Goal: Transaction & Acquisition: Purchase product/service

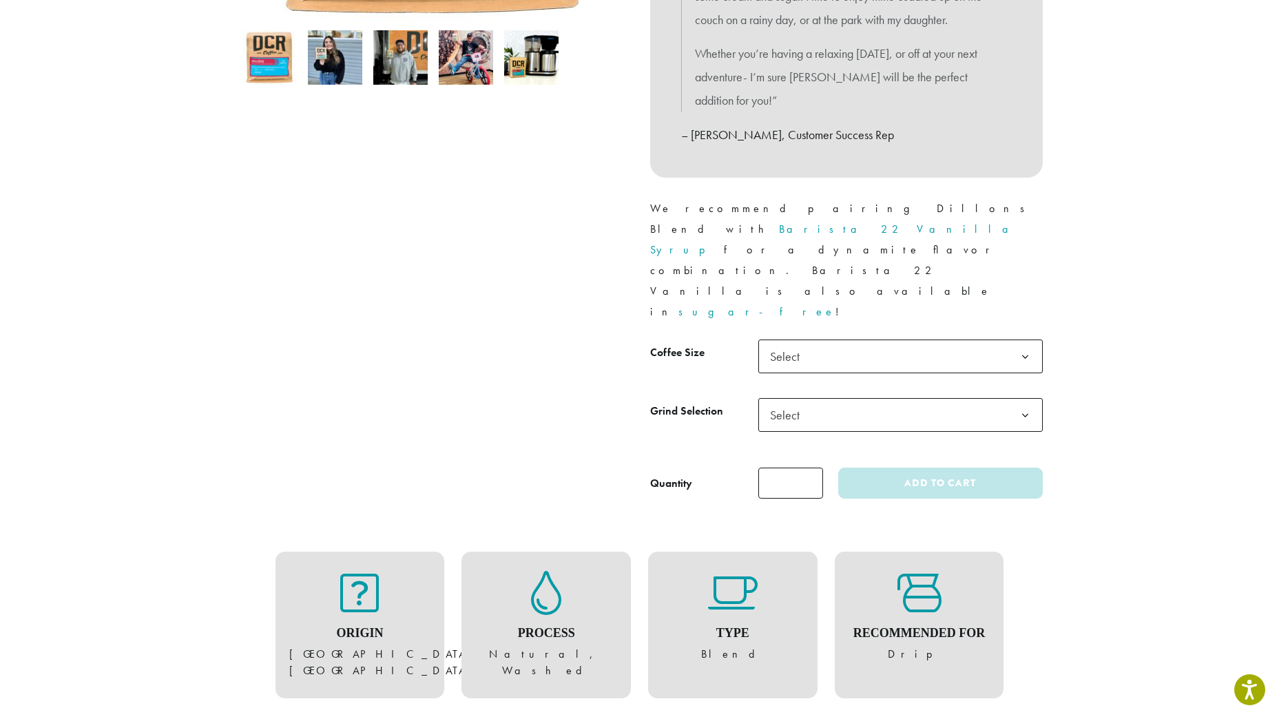
scroll to position [551, 0]
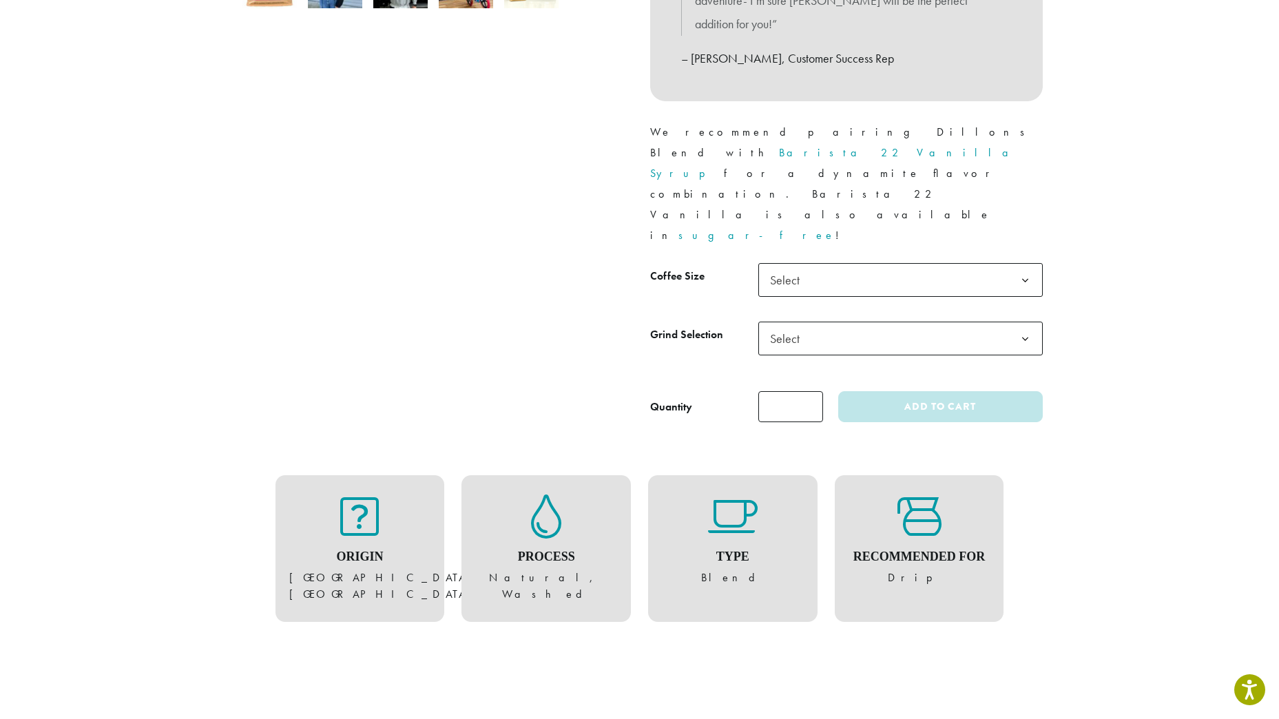
click at [851, 263] on span "Select" at bounding box center [900, 280] width 284 height 34
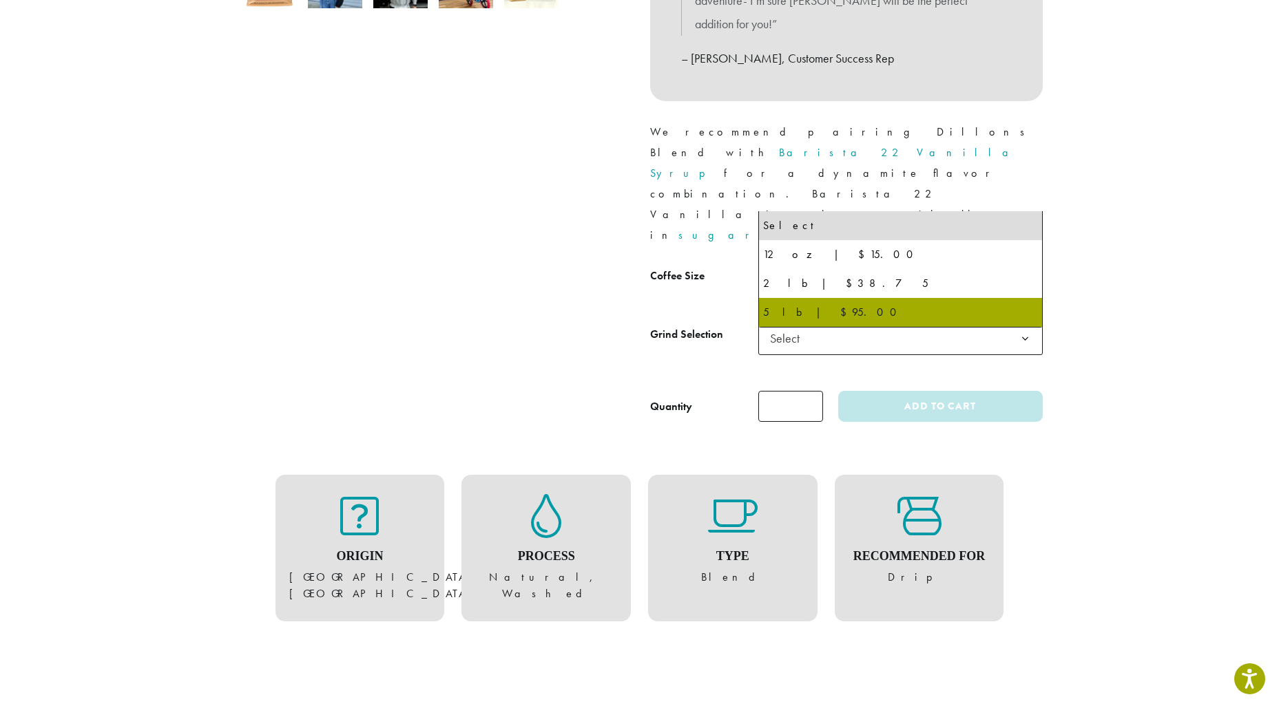
select select "**********"
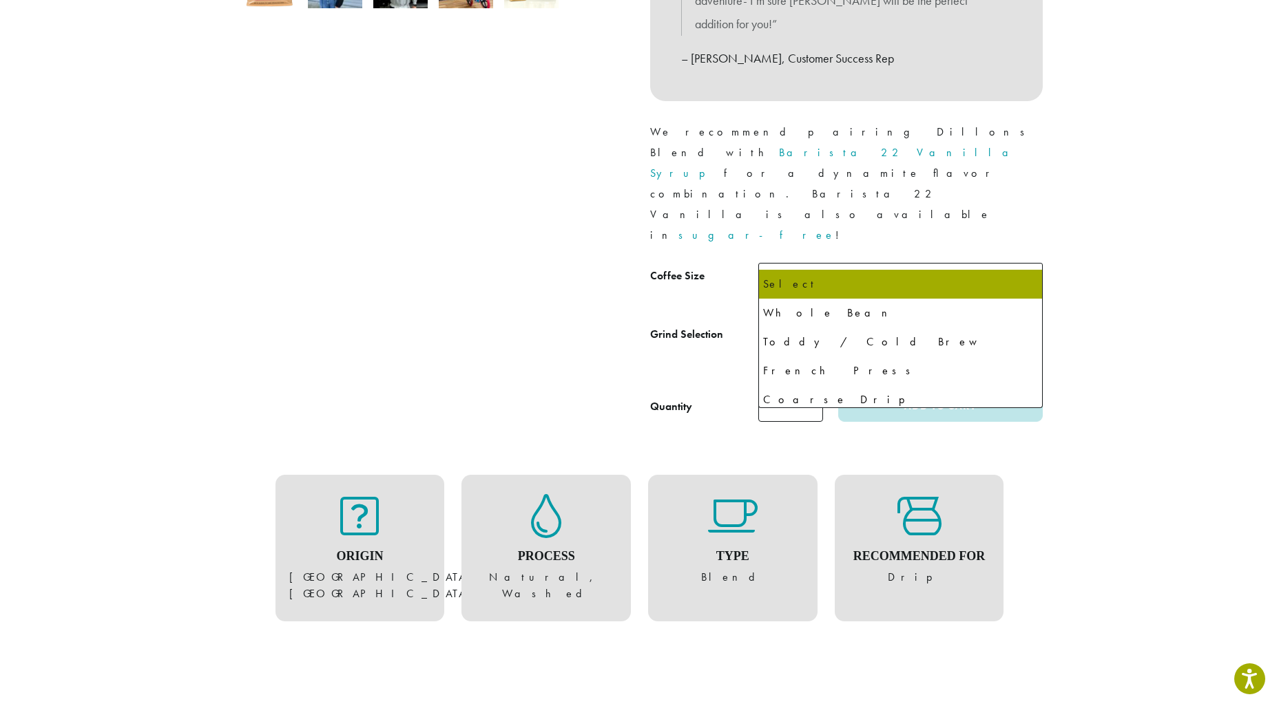
click at [843, 322] on span "Select" at bounding box center [900, 339] width 284 height 34
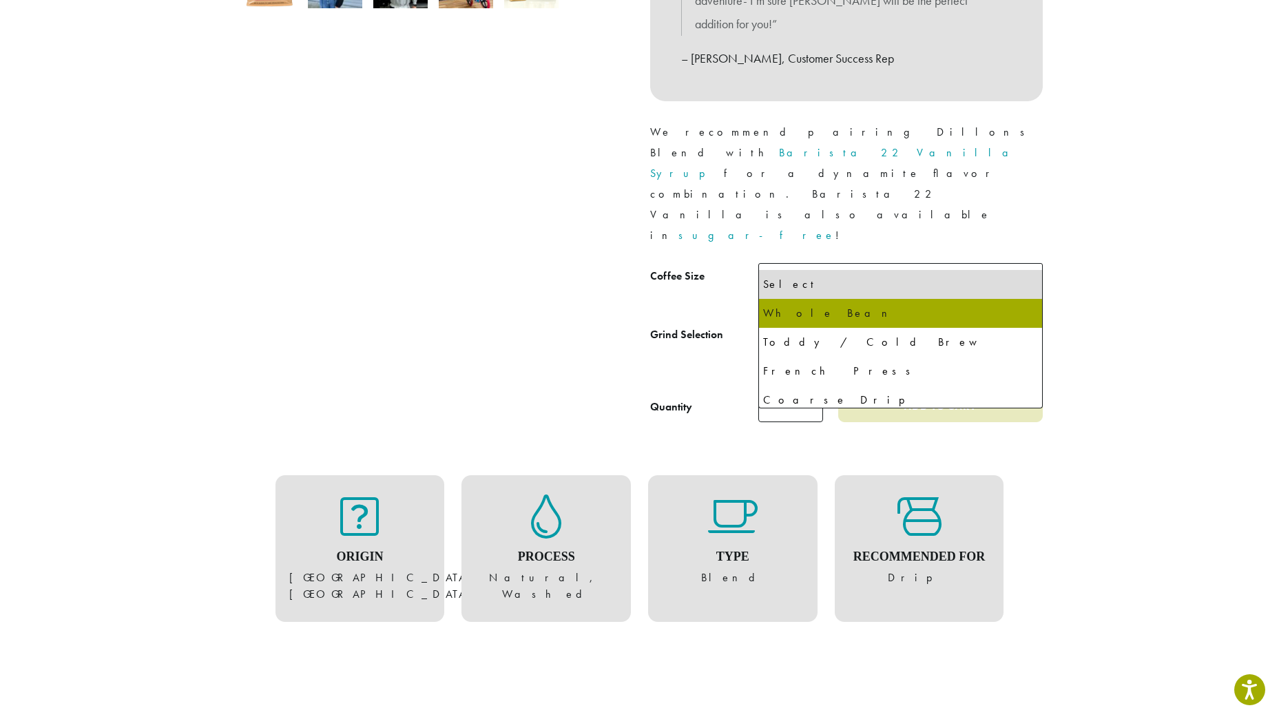
select select "**********"
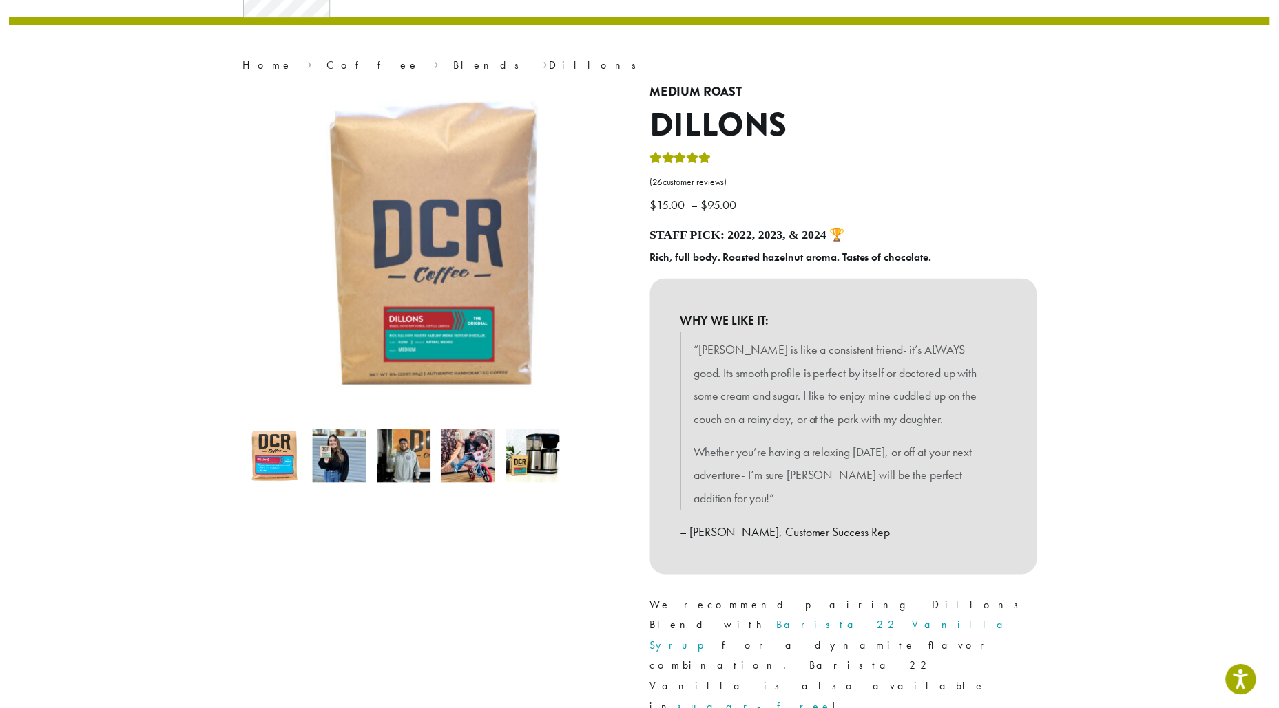
scroll to position [413, 0]
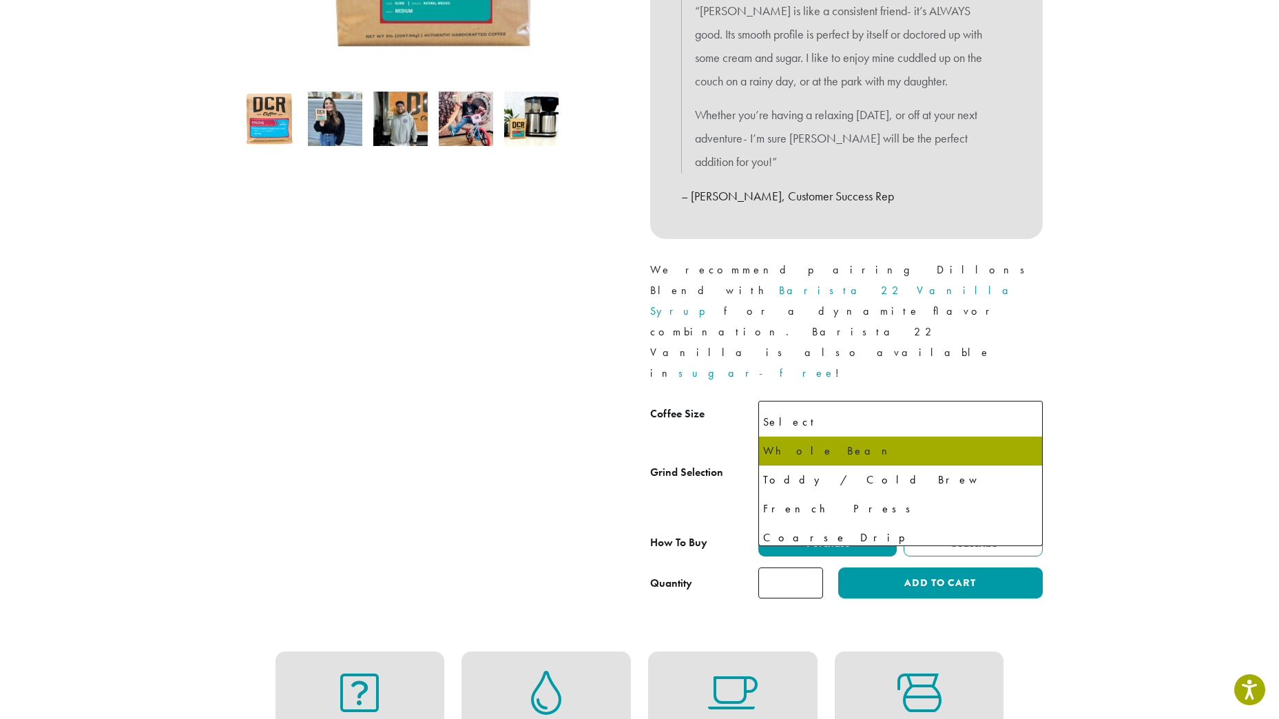
click at [798, 468] on span "Whole Bean" at bounding box center [799, 476] width 59 height 16
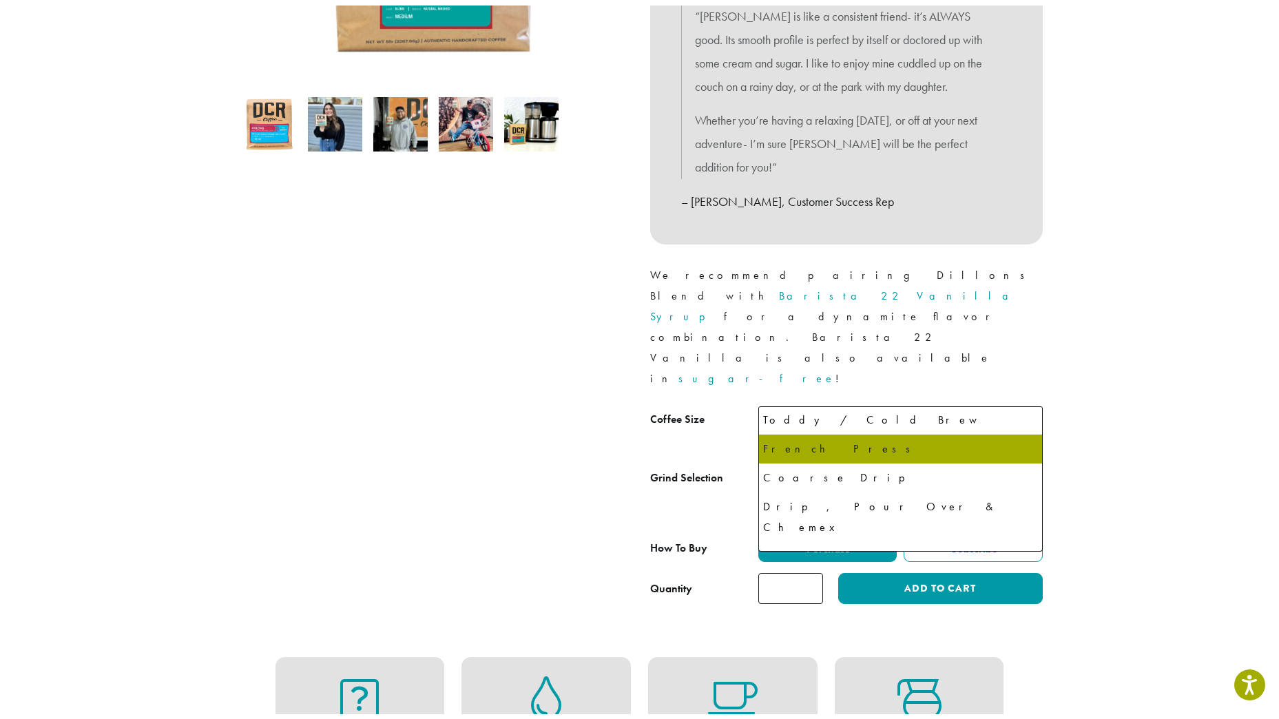
scroll to position [94, 0]
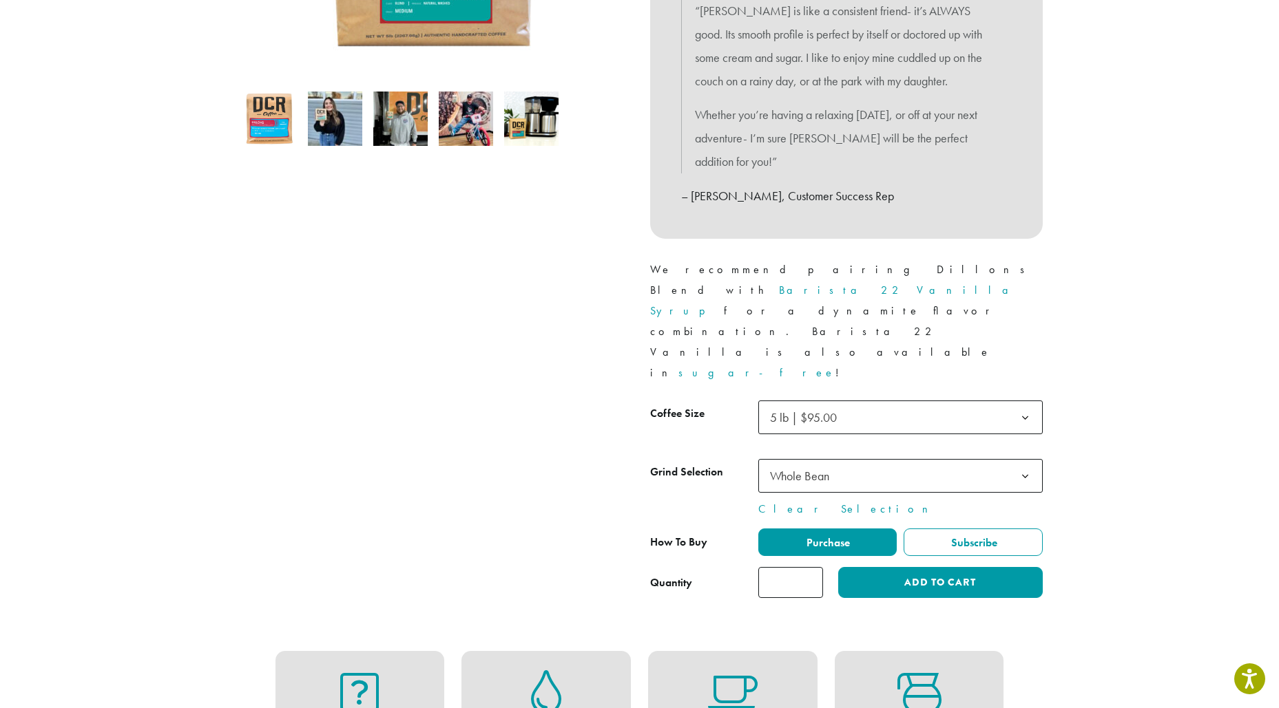
click at [578, 309] on div at bounding box center [433, 170] width 413 height 857
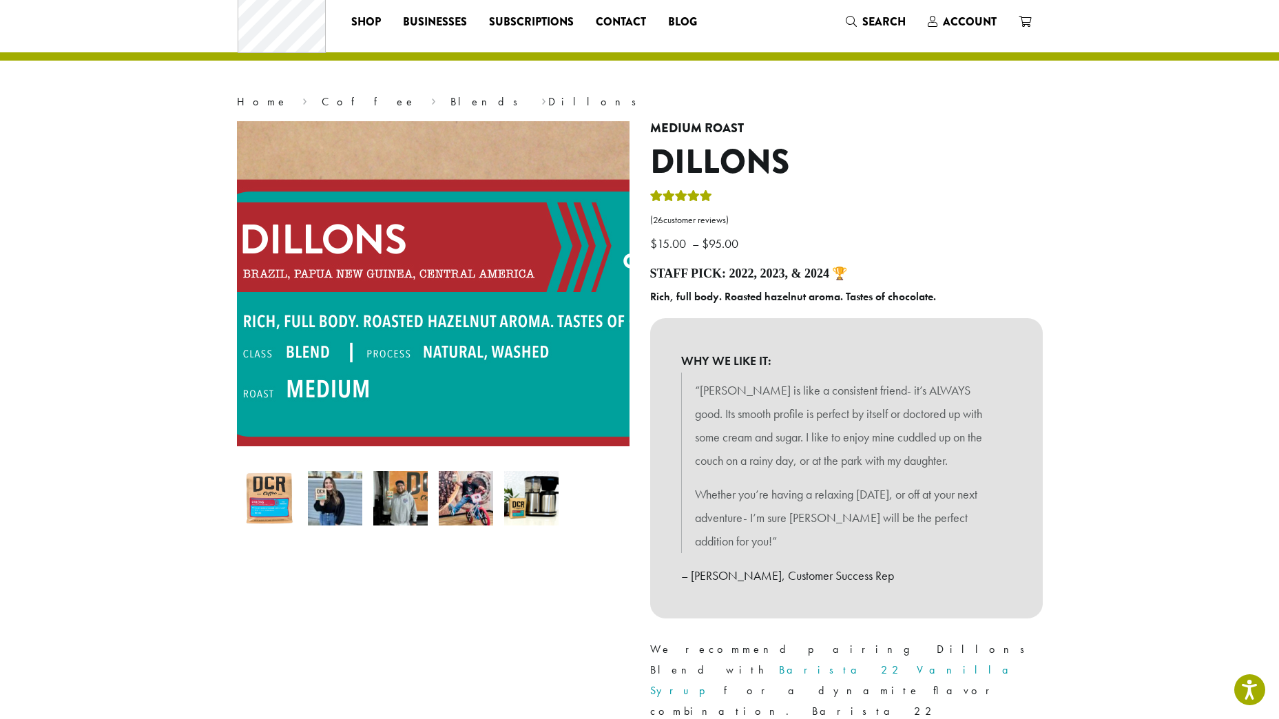
scroll to position [0, 0]
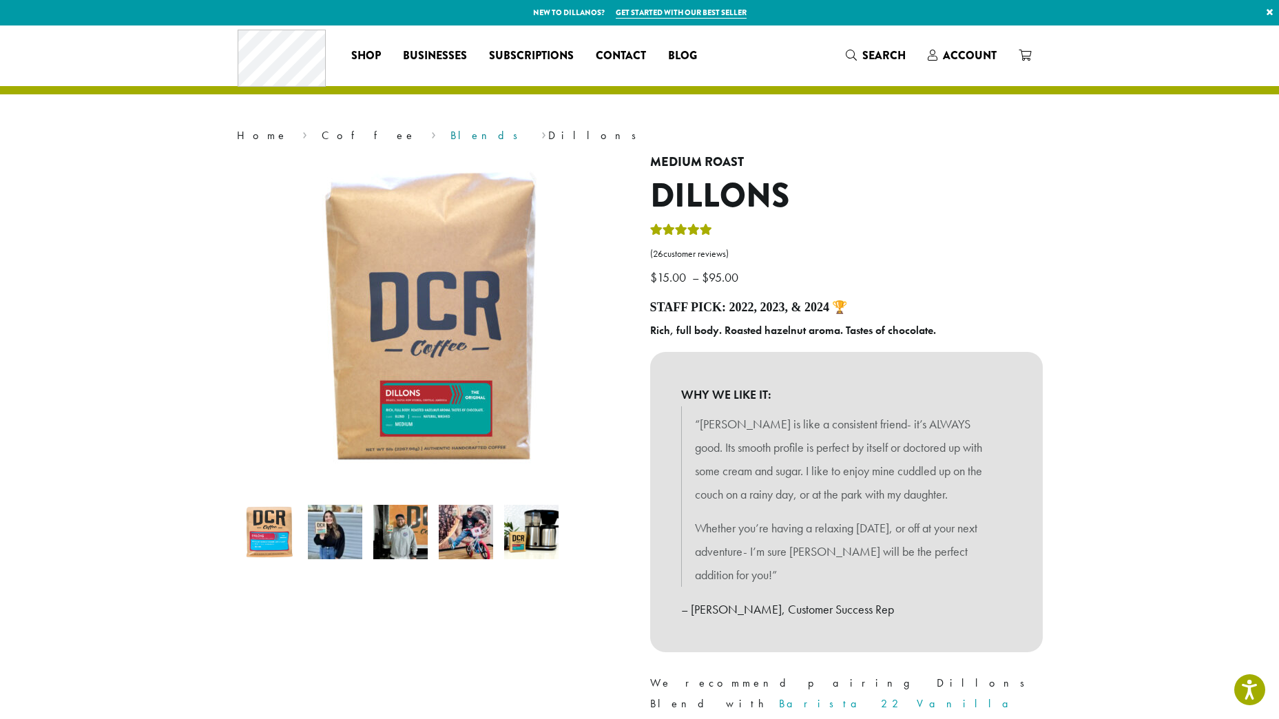
click at [450, 132] on link "Blends" at bounding box center [488, 135] width 76 height 14
click at [322, 136] on link "Coffee" at bounding box center [369, 135] width 94 height 14
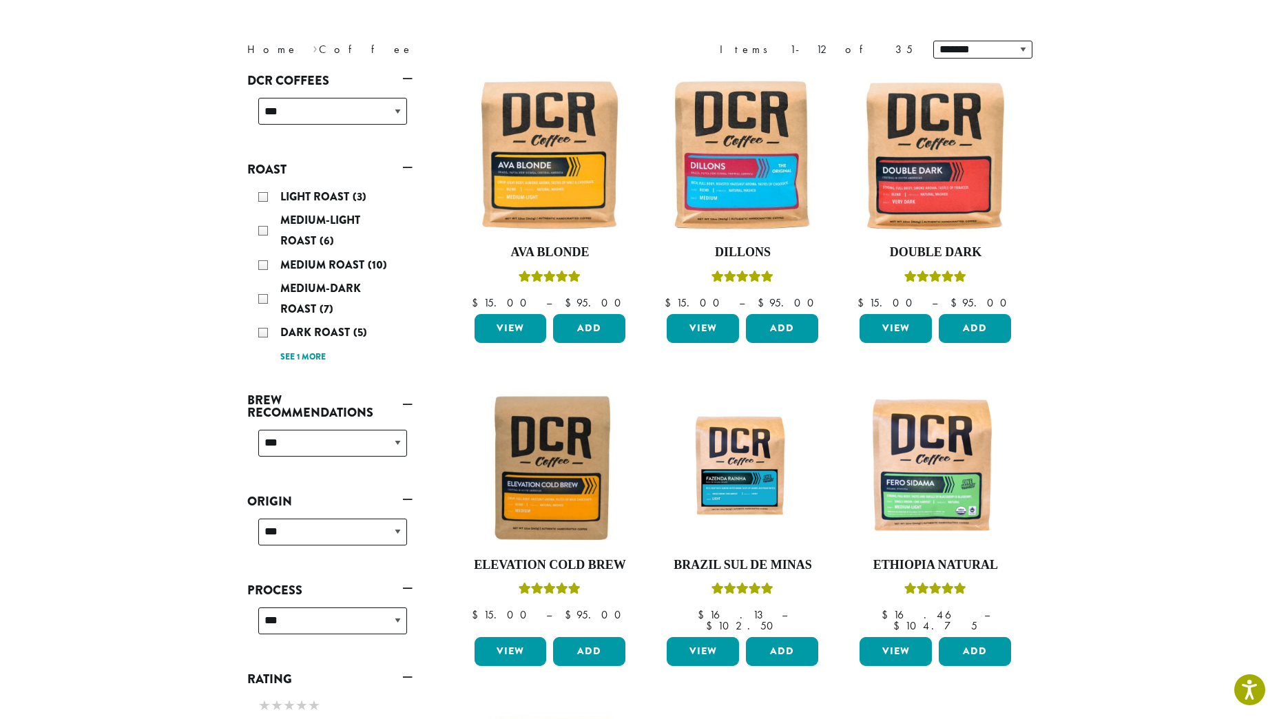
scroll to position [95, 0]
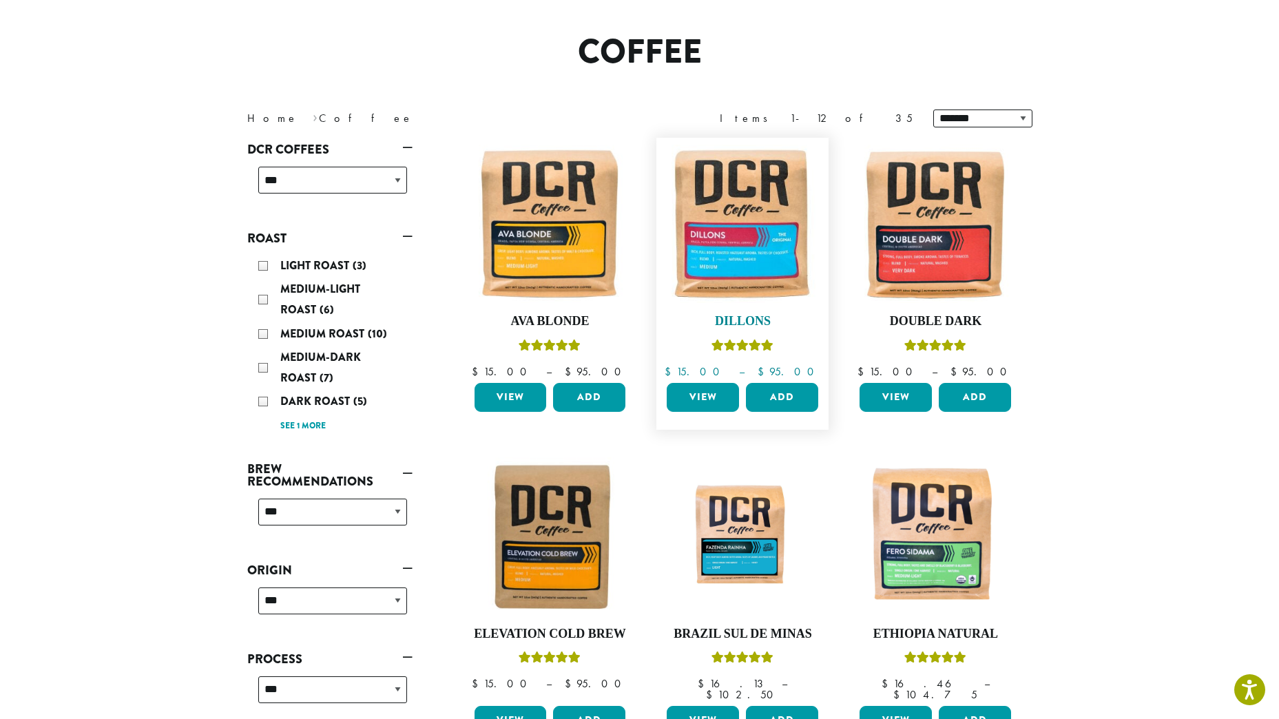
click at [766, 231] on img at bounding box center [742, 224] width 158 height 158
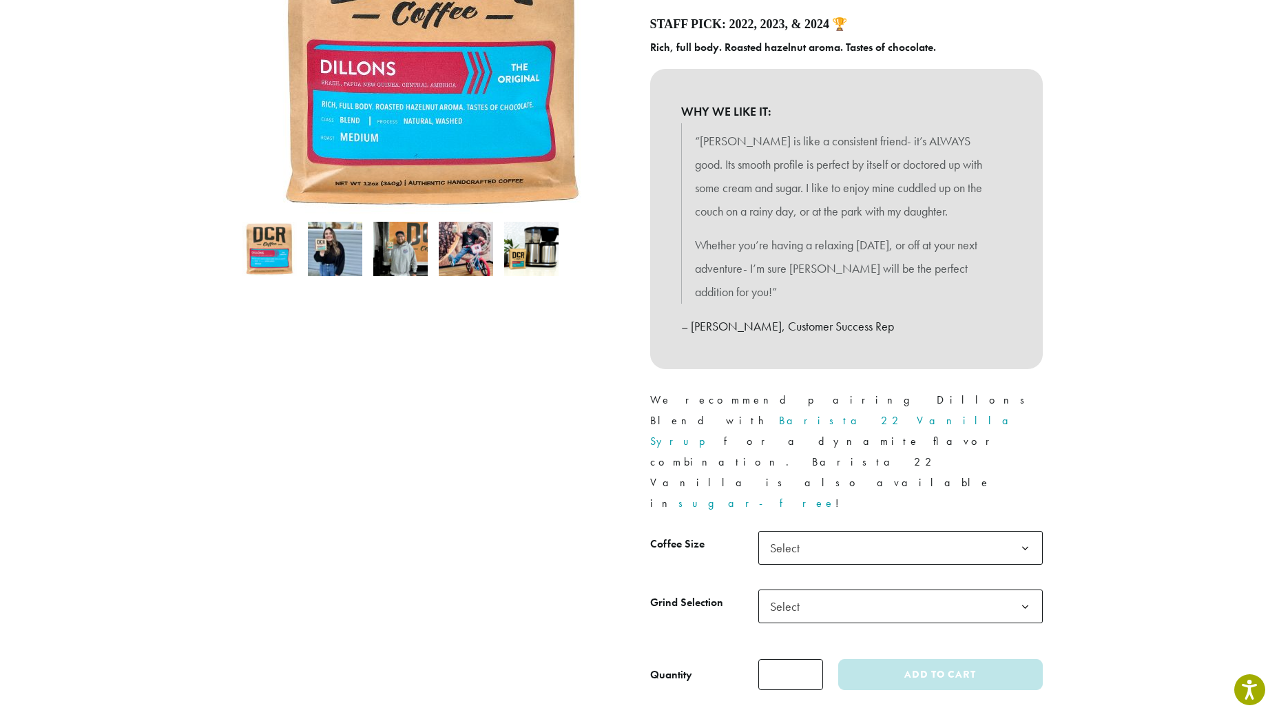
scroll to position [344, 0]
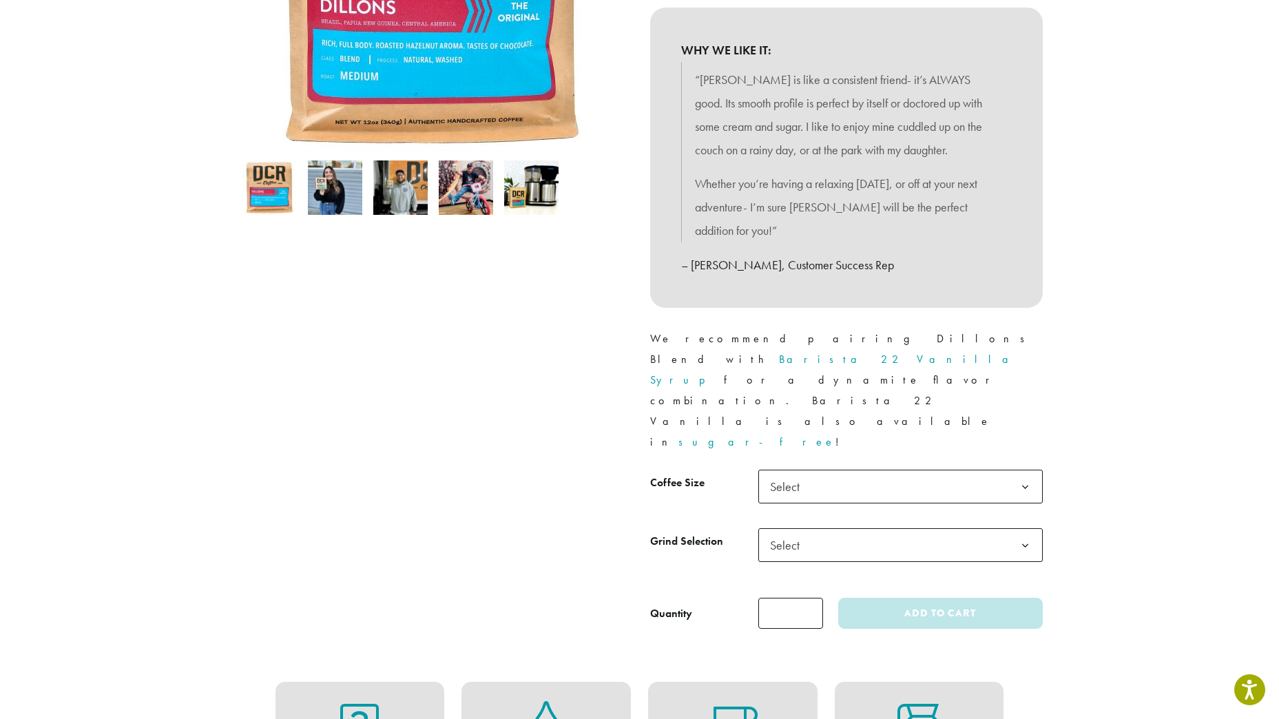
click at [913, 470] on span "Select" at bounding box center [900, 487] width 284 height 34
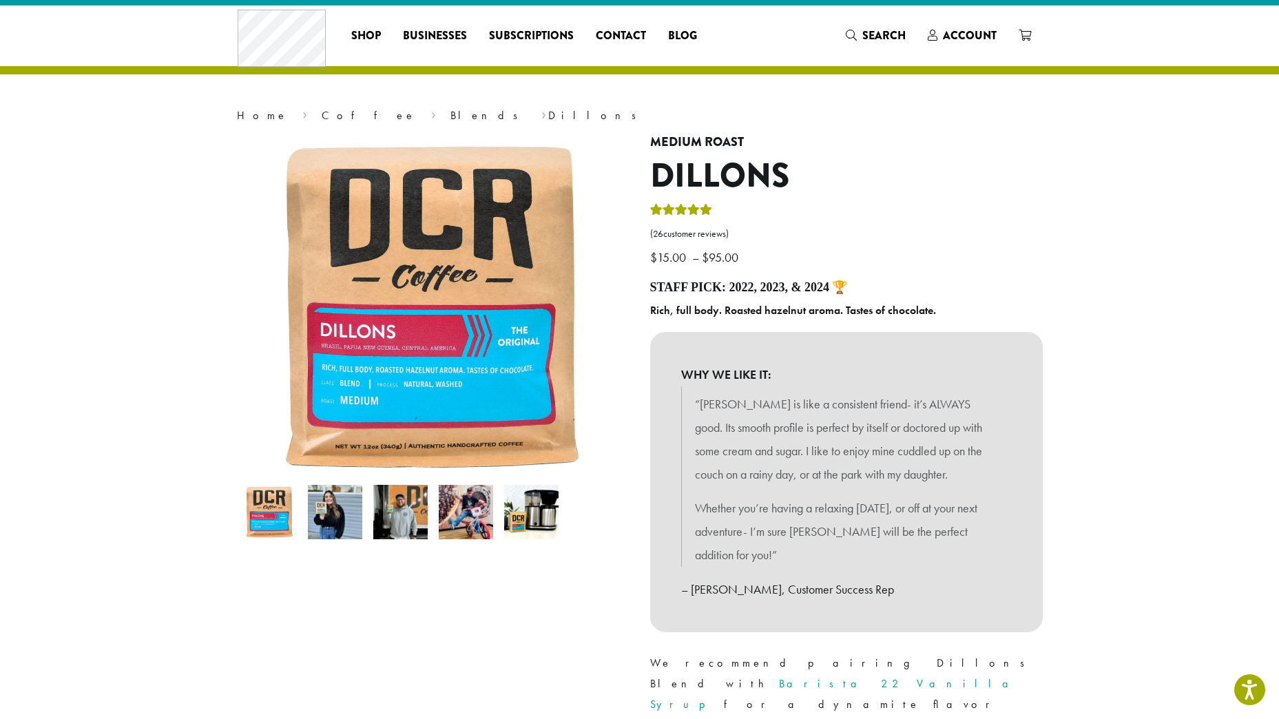
scroll to position [0, 0]
